Goal: Task Accomplishment & Management: Use online tool/utility

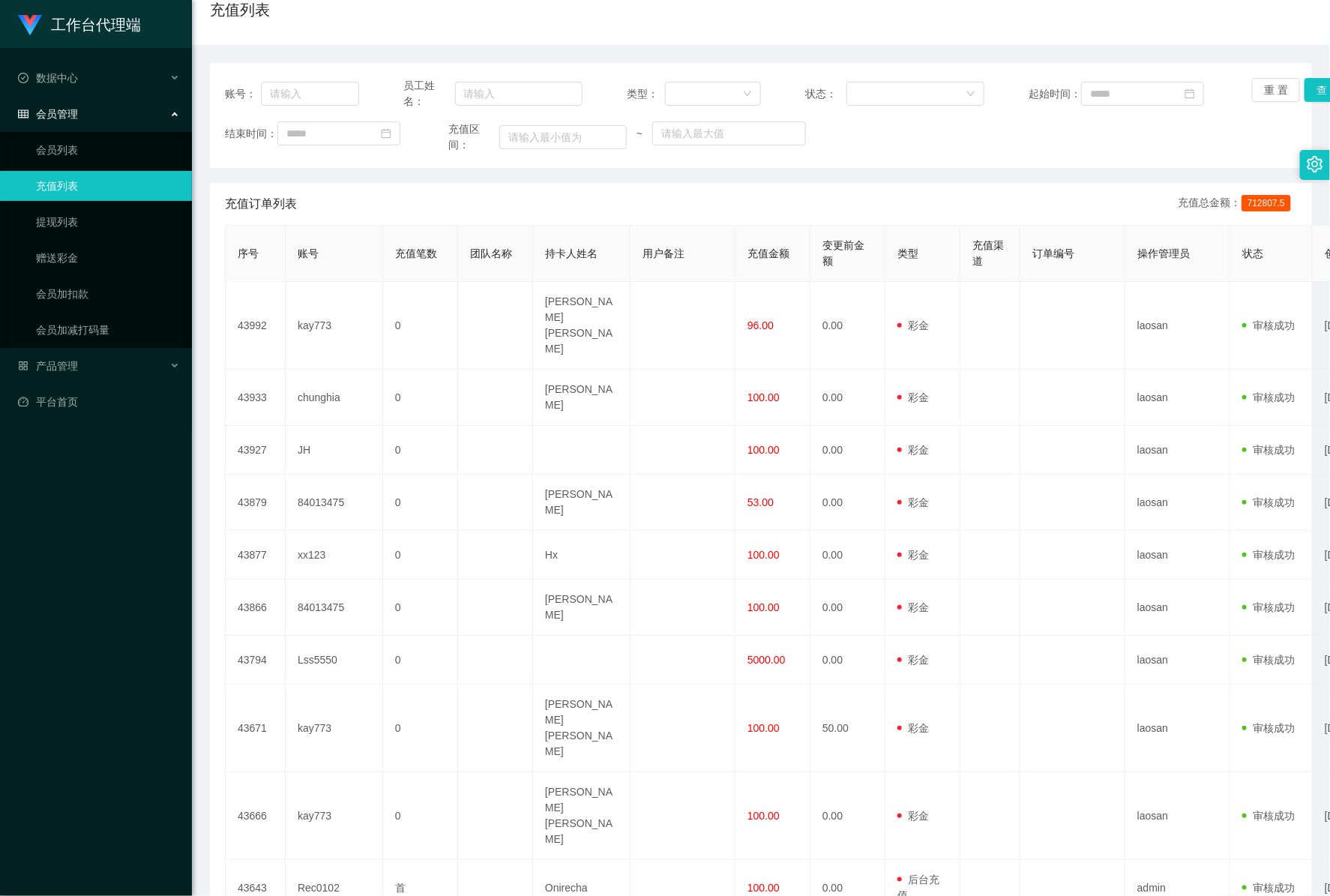
scroll to position [198, 0]
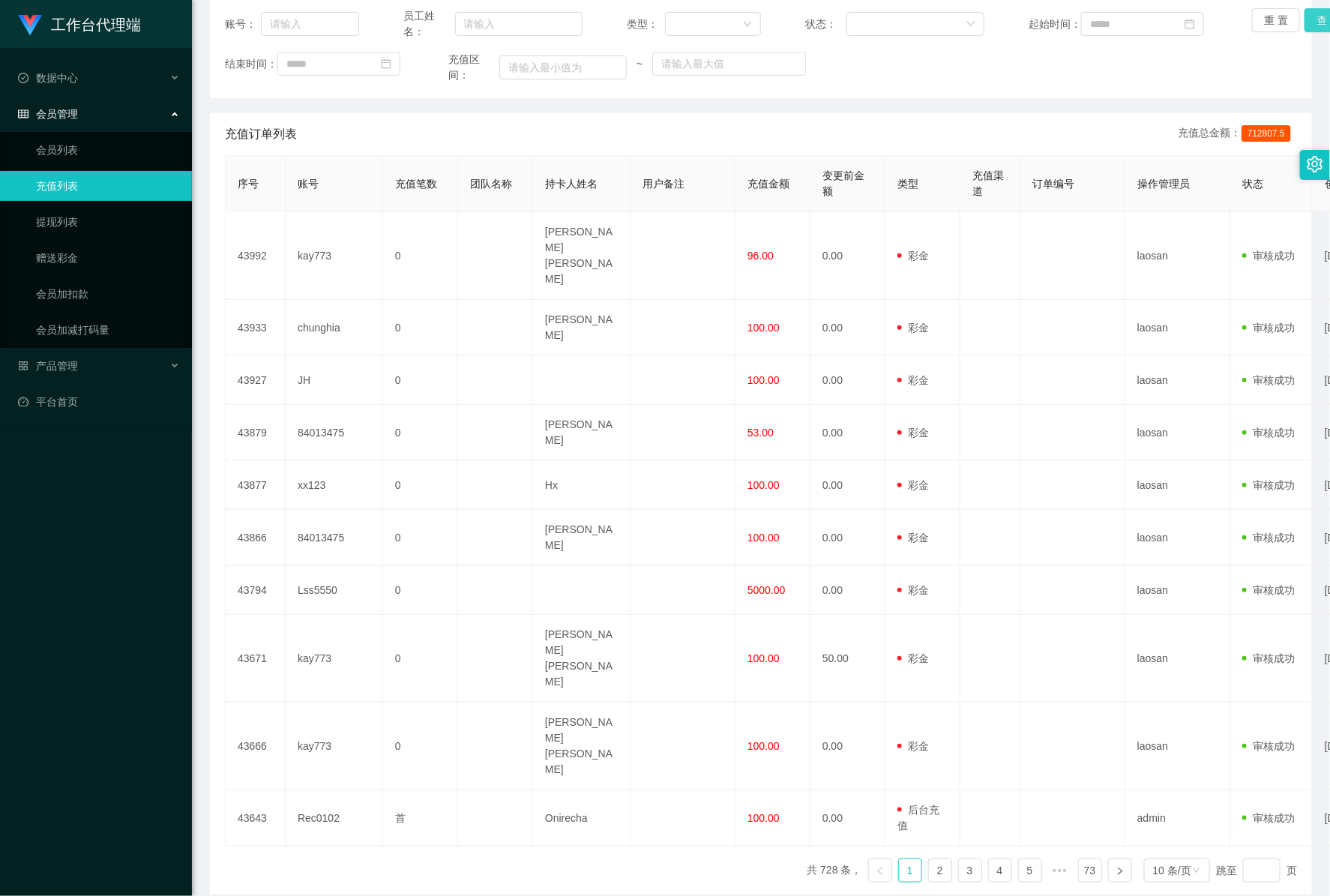
click at [1304, 22] on button "查 询" at bounding box center [1328, 20] width 48 height 24
